Goal: Navigation & Orientation: Find specific page/section

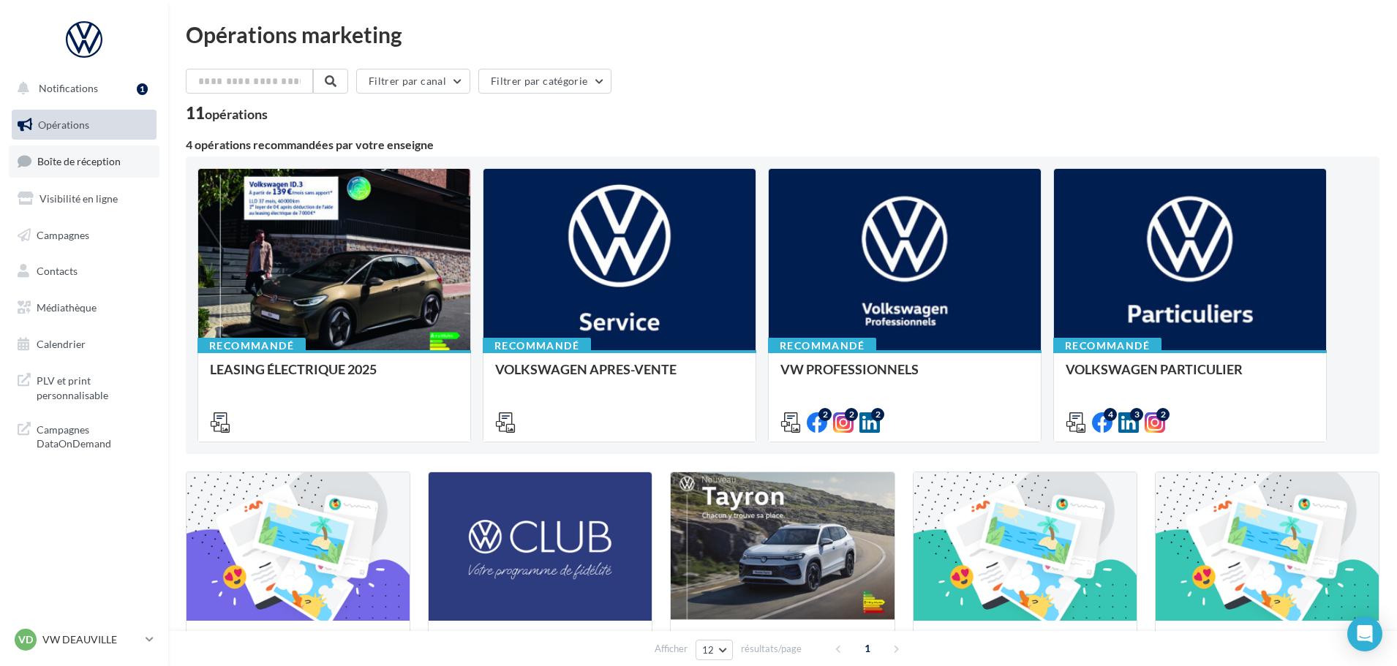
click at [94, 168] on link "Boîte de réception" at bounding box center [84, 161] width 151 height 31
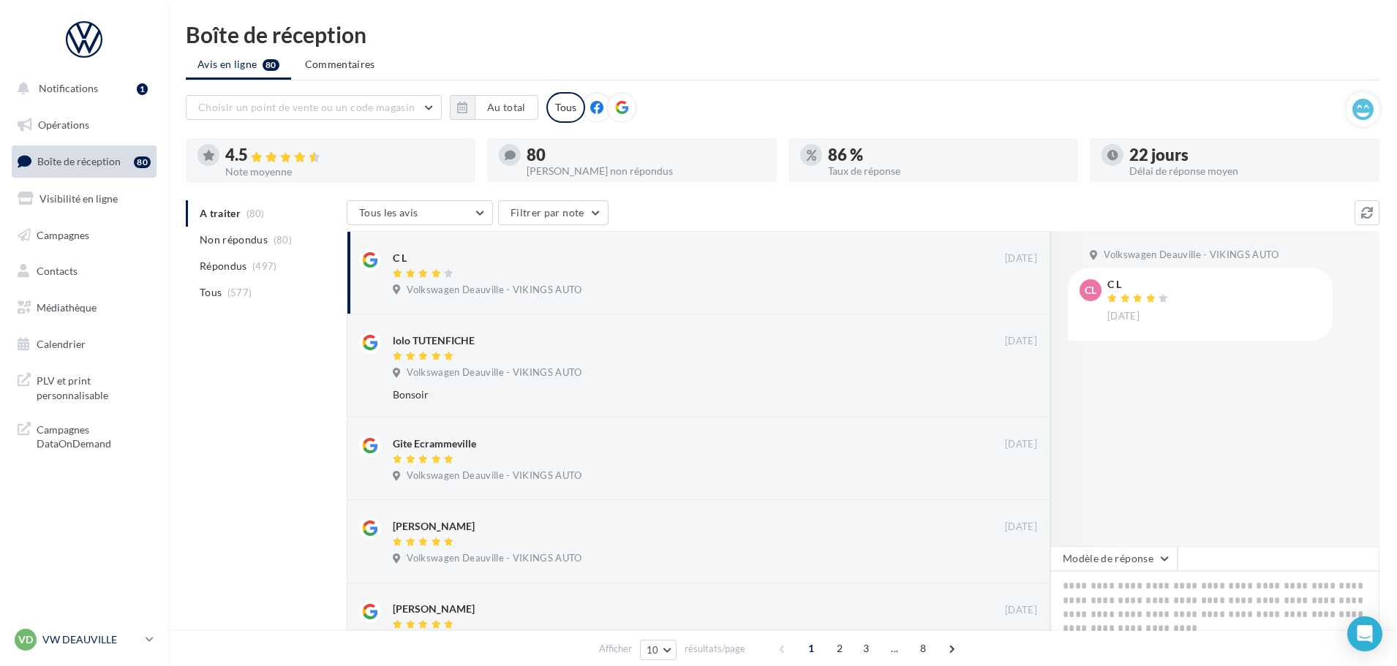
click at [105, 633] on p "VW DEAUVILLE" at bounding box center [90, 640] width 97 height 15
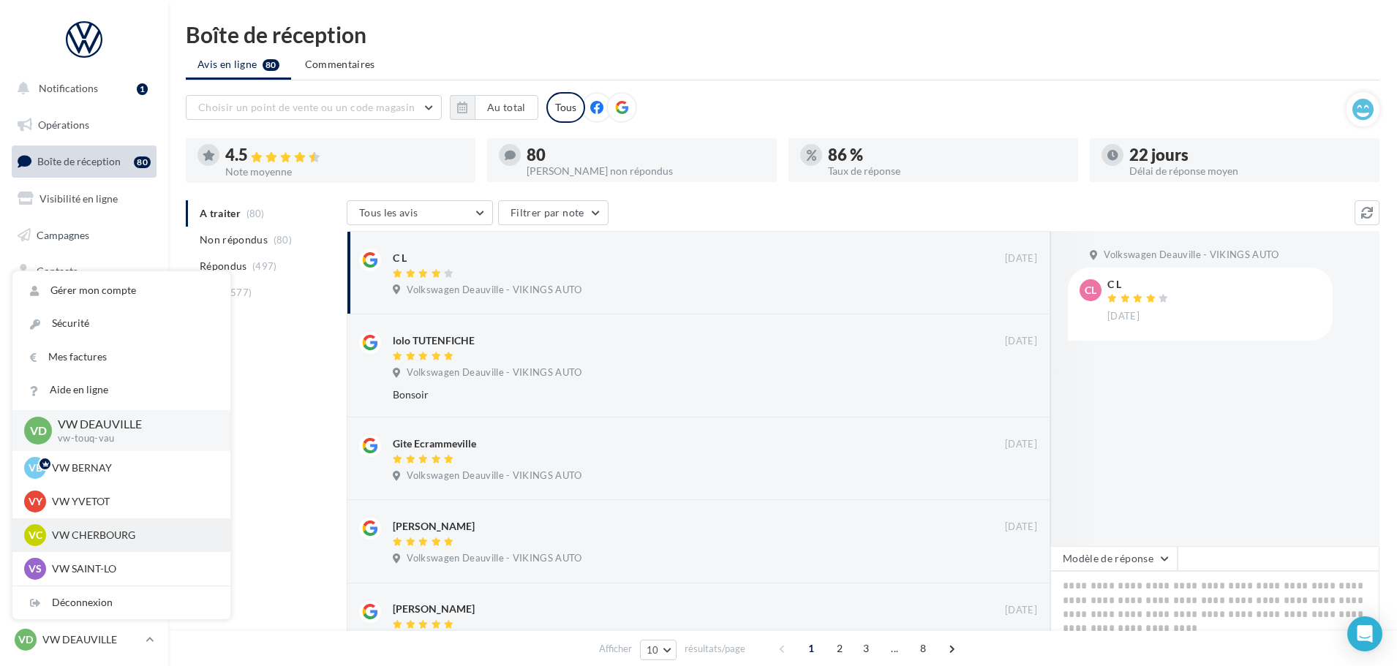
scroll to position [73, 0]
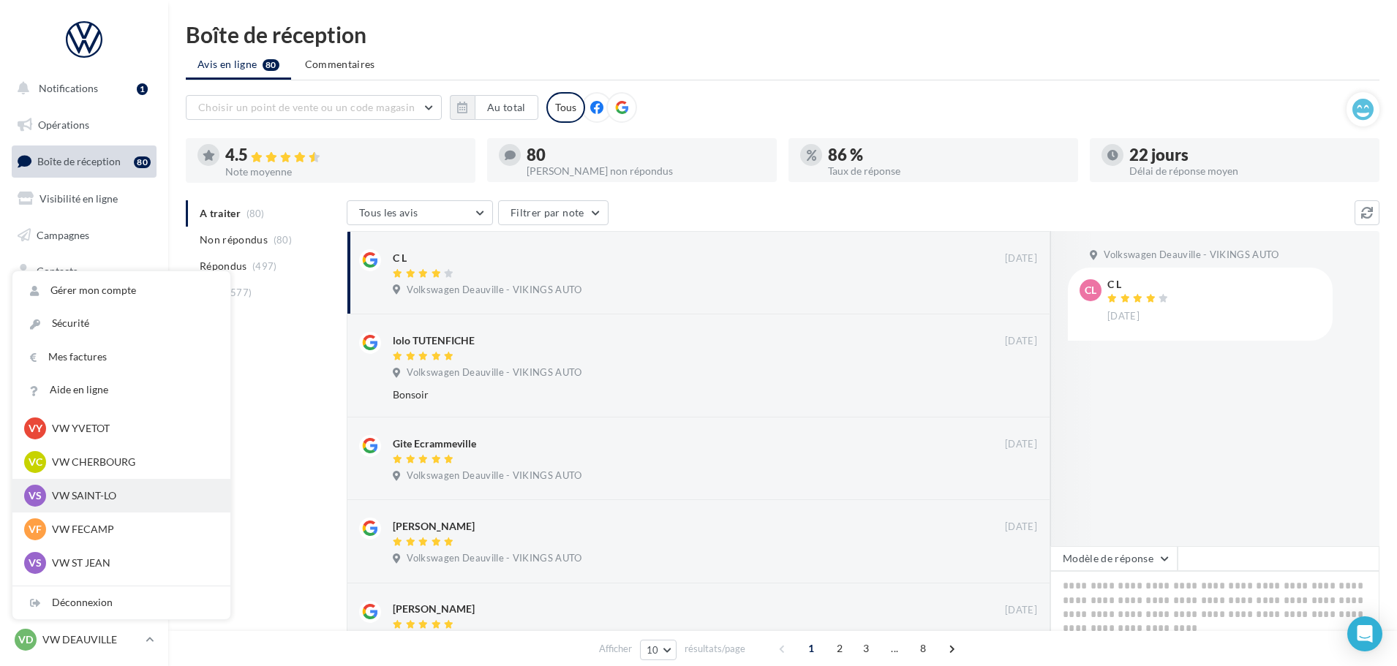
click at [94, 501] on p "VW SAINT-LO" at bounding box center [132, 496] width 161 height 15
